Goal: Transaction & Acquisition: Purchase product/service

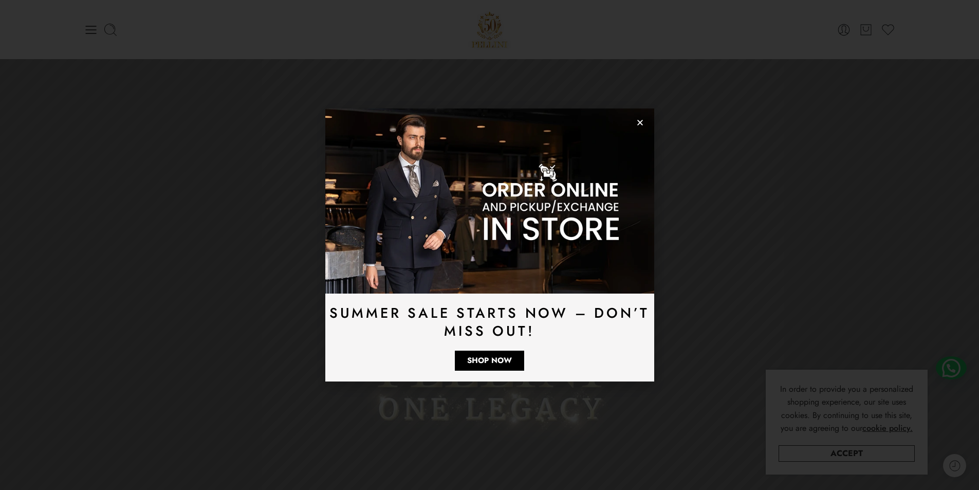
click at [642, 123] on icon "Close" at bounding box center [640, 123] width 8 height 8
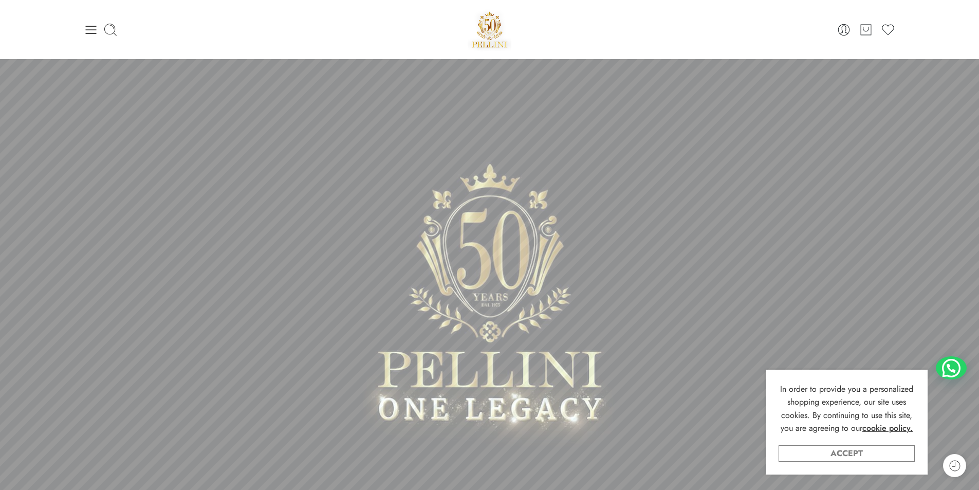
click at [849, 449] on link "Accept" at bounding box center [847, 453] width 136 height 16
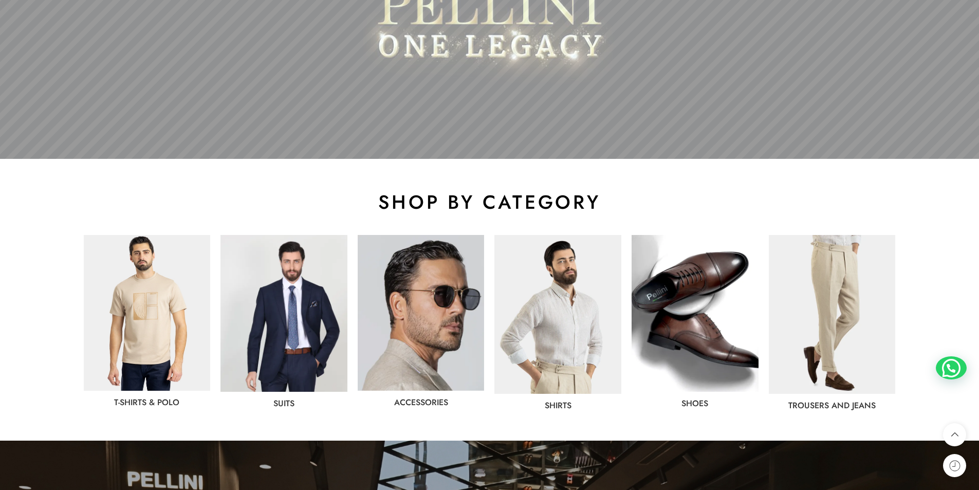
scroll to position [514, 0]
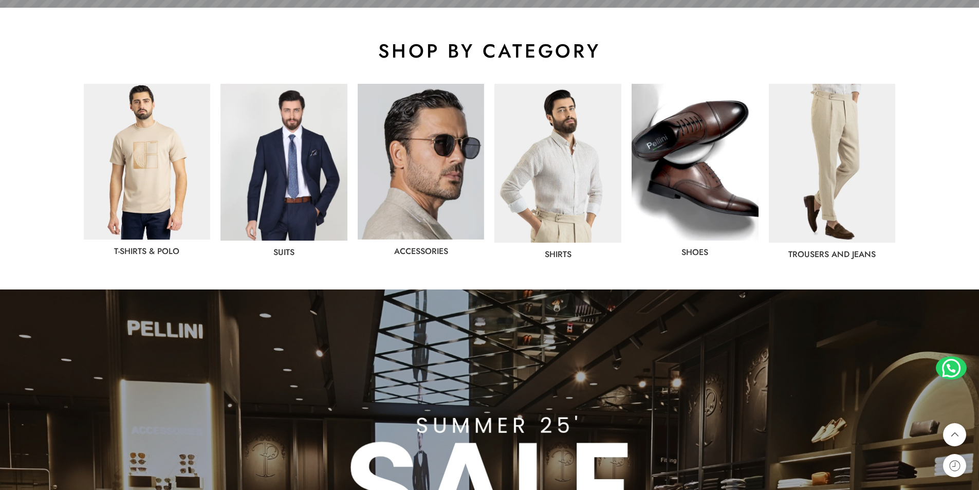
click at [566, 255] on link "Shirts" at bounding box center [558, 254] width 27 height 12
click at [156, 249] on link "T-Shirts & Polo" at bounding box center [146, 251] width 65 height 12
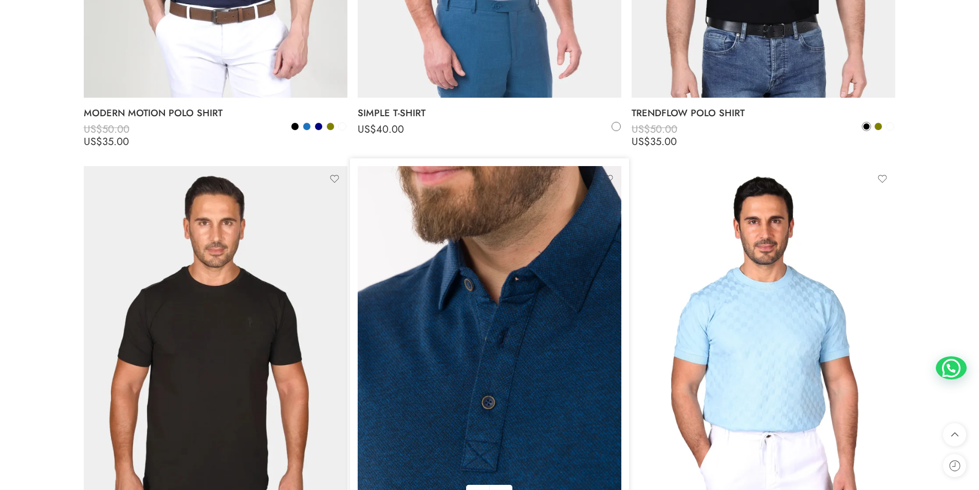
scroll to position [3753, 0]
